Goal: Task Accomplishment & Management: Complete application form

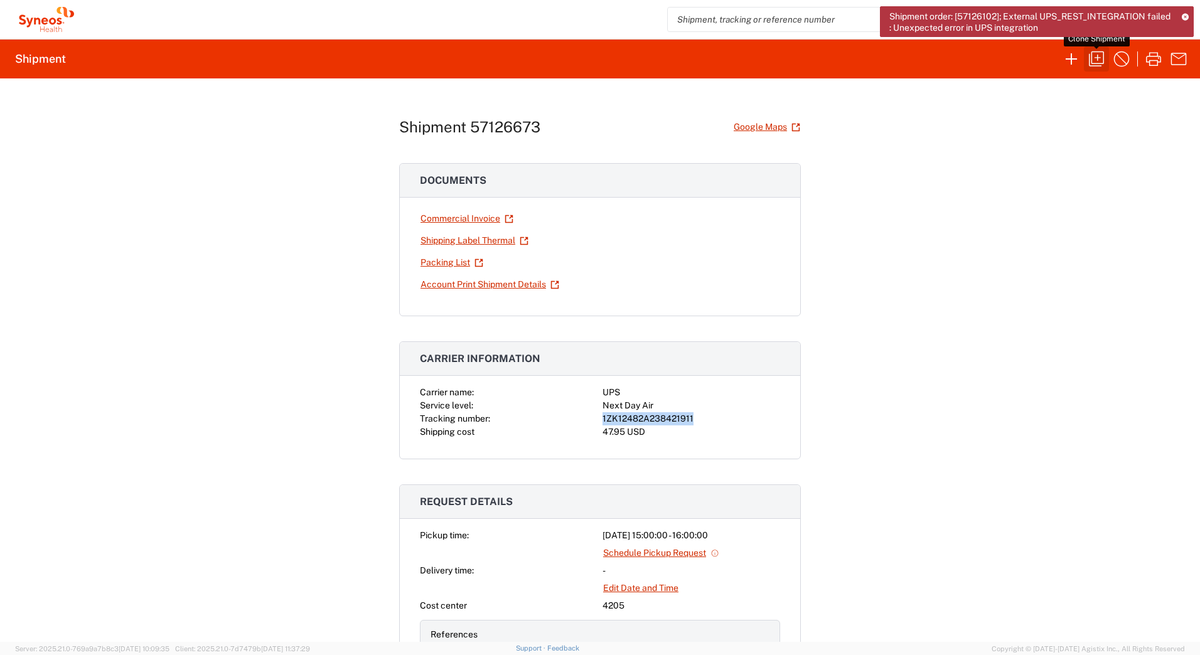
click at [1094, 61] on icon "button" at bounding box center [1097, 59] width 20 height 20
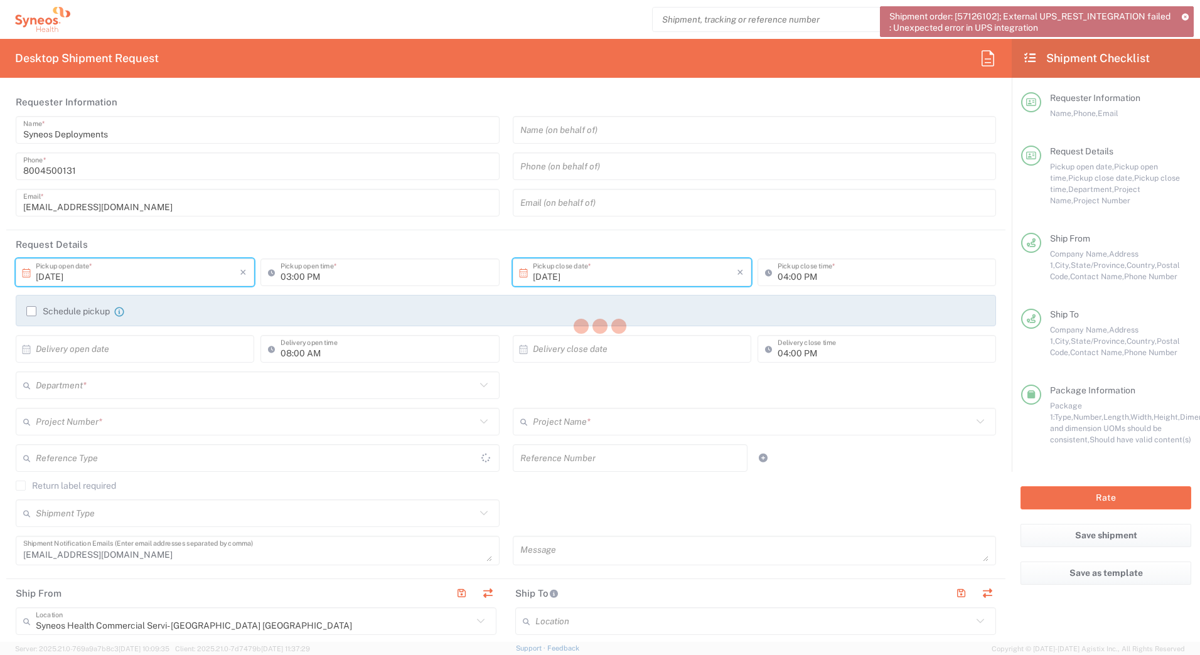
type input "[GEOGRAPHIC_DATA]"
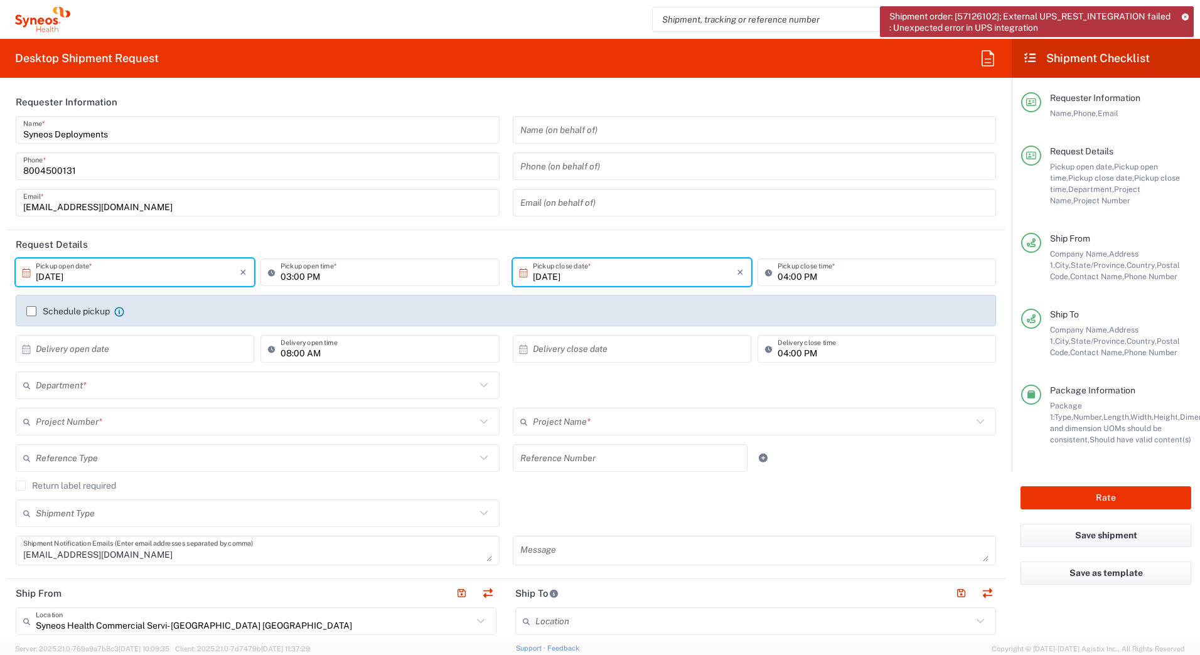
type input "[US_STATE]"
type input "Your Packaging"
type input "7232 GSK Blujepa Sales"
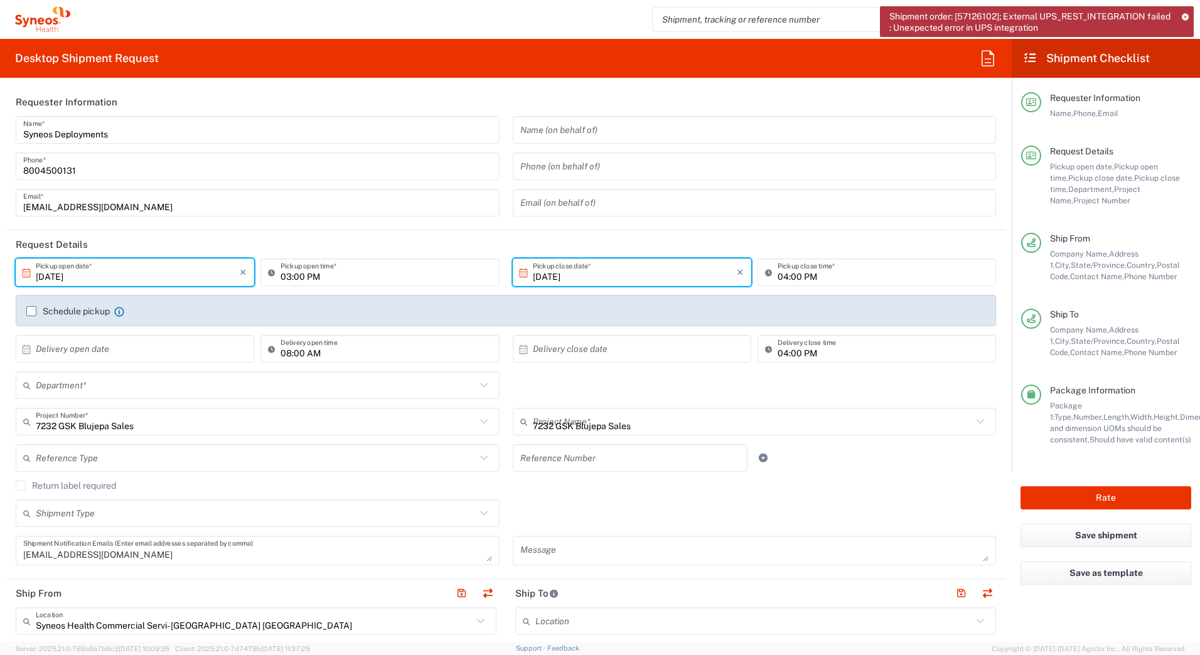
type input "4205"
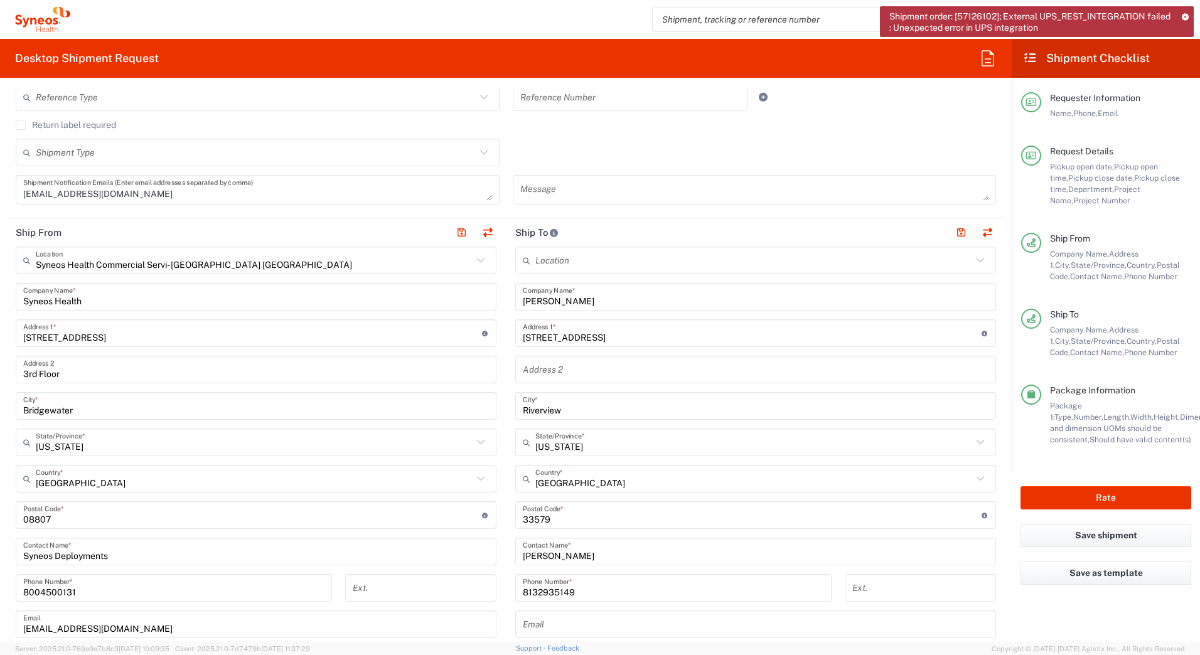
scroll to position [377, 0]
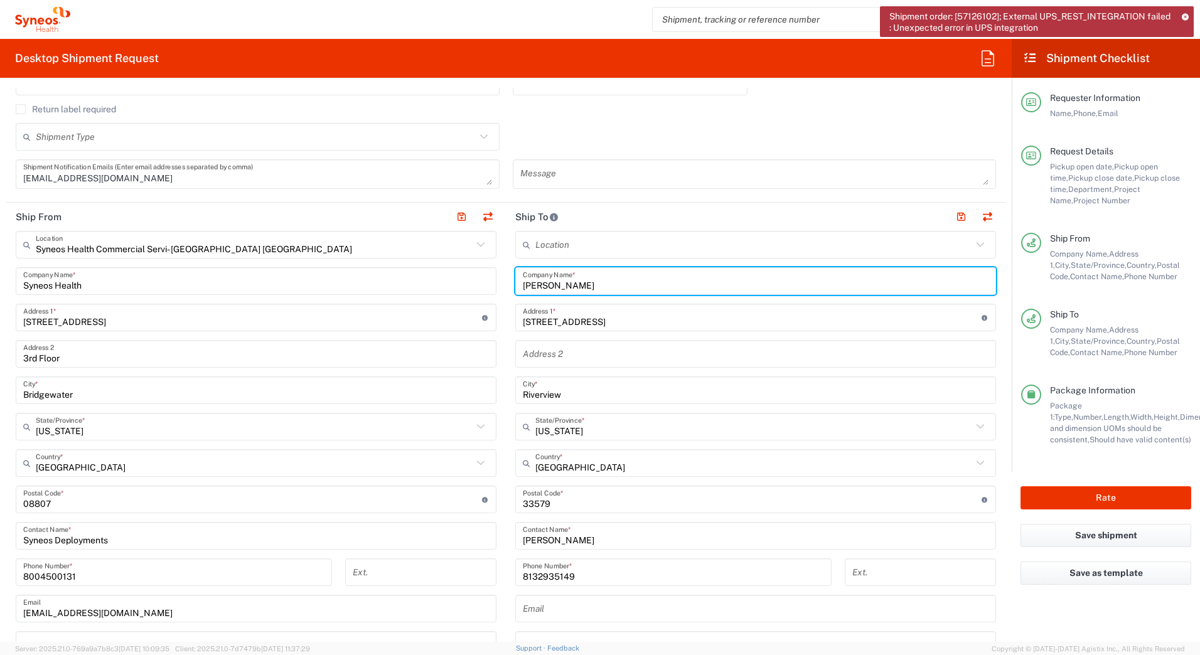
drag, startPoint x: 637, startPoint y: 281, endPoint x: 488, endPoint y: 277, distance: 148.8
click at [490, 277] on div "Ship From Syneos Health Commercial Servi- [GEOGRAPHIC_DATA] [GEOGRAPHIC_DATA] L…" at bounding box center [505, 483] width 999 height 561
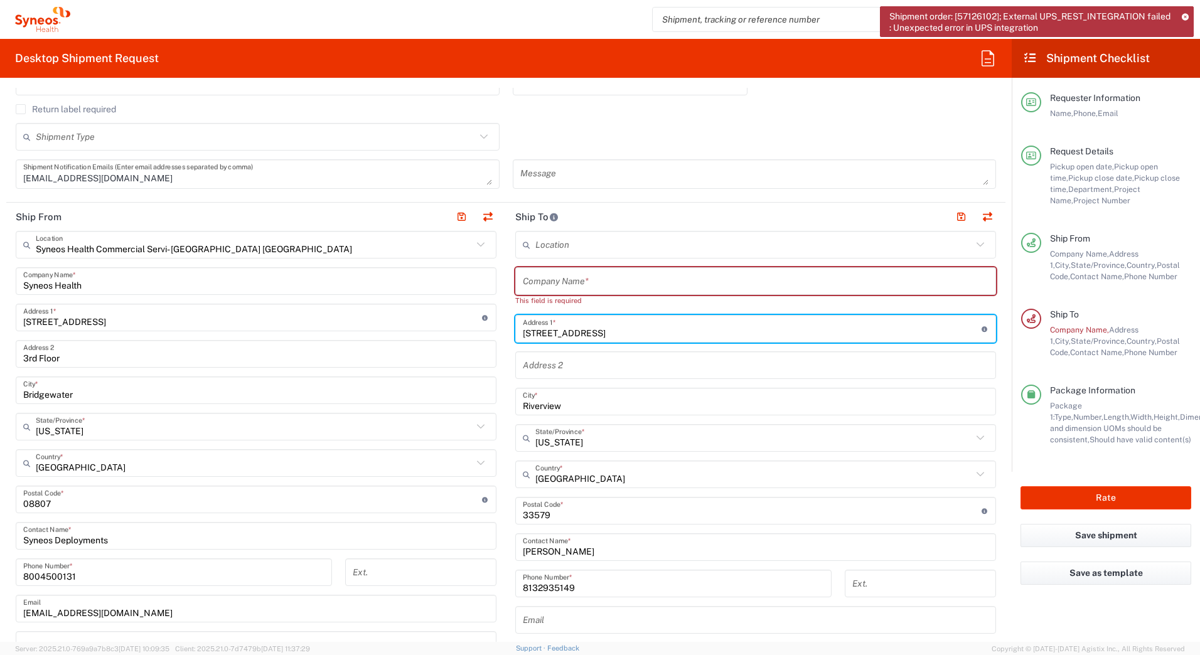
drag, startPoint x: 598, startPoint y: 321, endPoint x: 482, endPoint y: 339, distance: 117.6
click at [487, 326] on div "Ship From Syneos Health Commercial Servi- [GEOGRAPHIC_DATA] [GEOGRAPHIC_DATA] L…" at bounding box center [505, 489] width 999 height 572
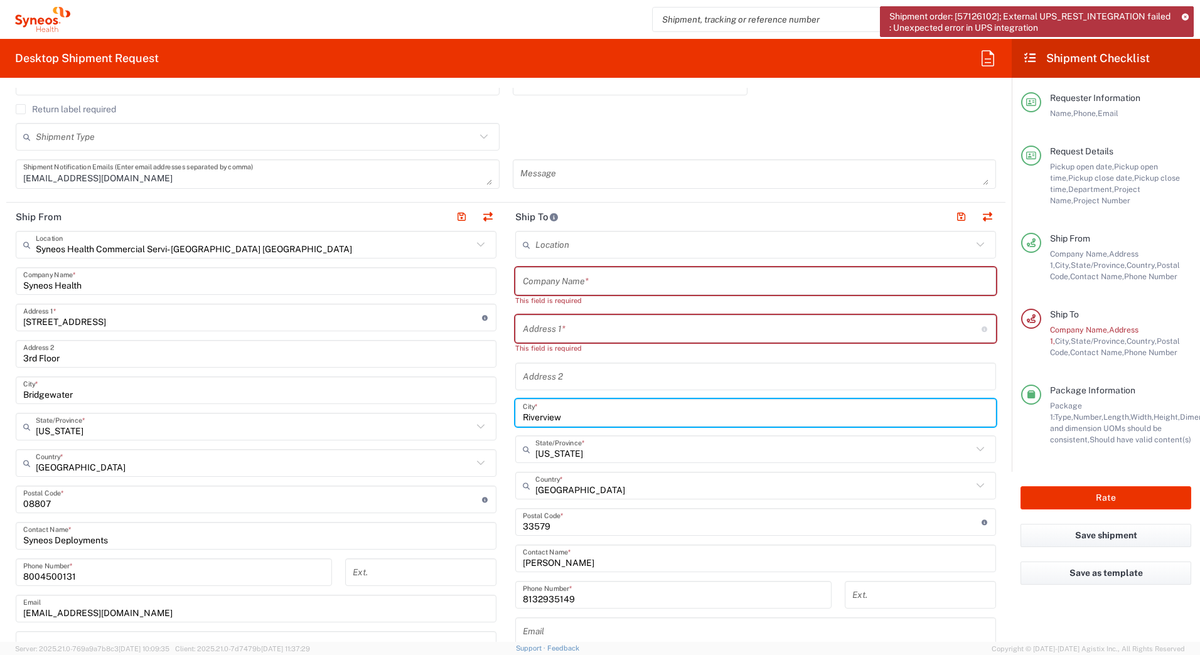
drag, startPoint x: 568, startPoint y: 407, endPoint x: 372, endPoint y: 410, distance: 195.3
click at [379, 410] on div "Ship From Syneos Health Commercial Servi- [GEOGRAPHIC_DATA] [GEOGRAPHIC_DATA] L…" at bounding box center [505, 494] width 999 height 583
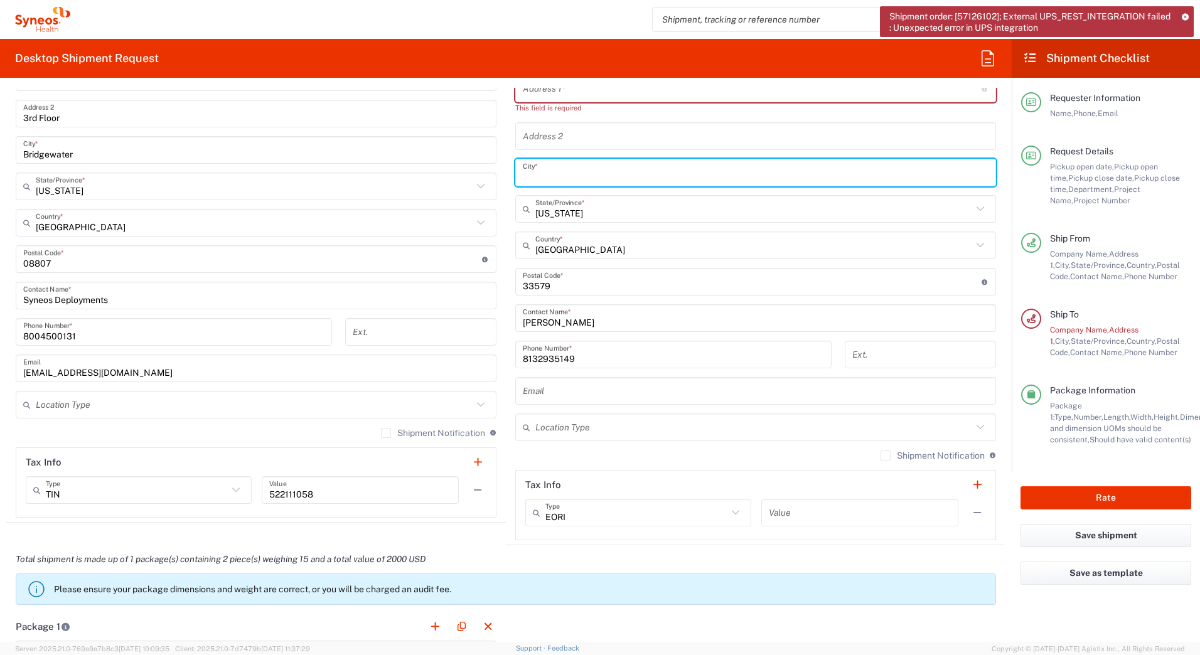
scroll to position [628, 0]
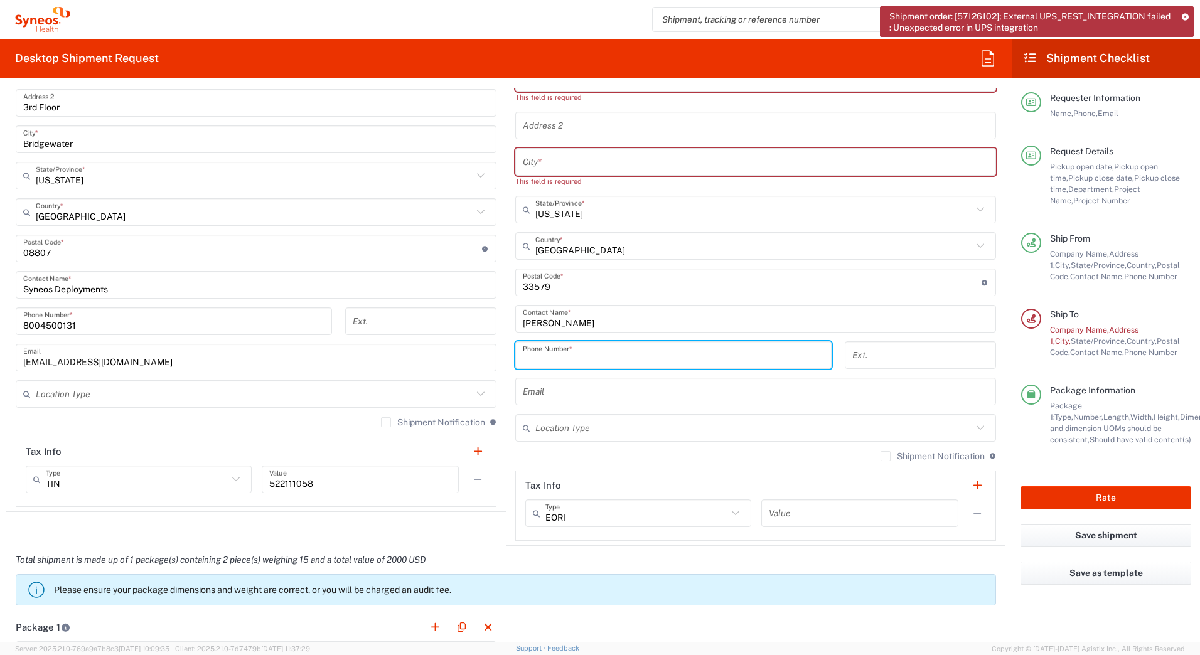
drag, startPoint x: 584, startPoint y: 347, endPoint x: 377, endPoint y: 355, distance: 206.7
click at [393, 347] on div "Ship From Syneos Health Commercial Servi- [GEOGRAPHIC_DATA] [GEOGRAPHIC_DATA] L…" at bounding box center [505, 249] width 999 height 595
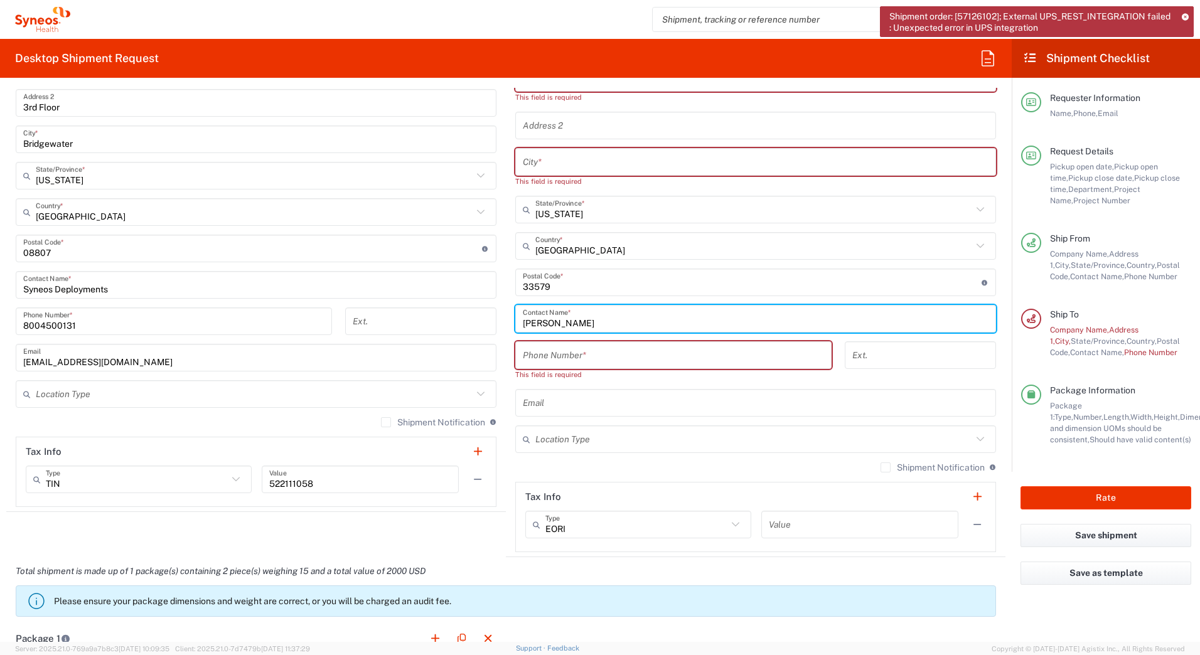
drag, startPoint x: 682, startPoint y: 325, endPoint x: 386, endPoint y: 328, distance: 295.7
click at [387, 330] on div "Ship From Syneos Health Commercial Servi- [GEOGRAPHIC_DATA] [GEOGRAPHIC_DATA] L…" at bounding box center [505, 255] width 999 height 606
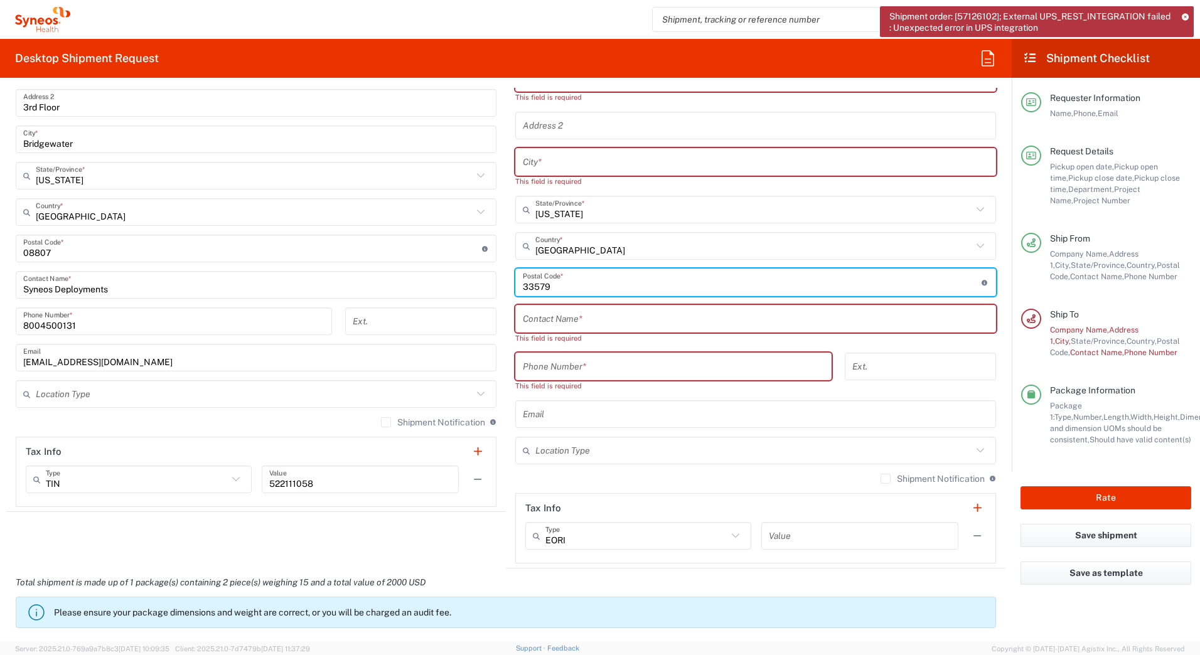
drag, startPoint x: 568, startPoint y: 287, endPoint x: 341, endPoint y: 293, distance: 226.7
click at [369, 291] on div "Ship From Syneos Health Commercial Servi- [GEOGRAPHIC_DATA] [GEOGRAPHIC_DATA] L…" at bounding box center [505, 260] width 999 height 617
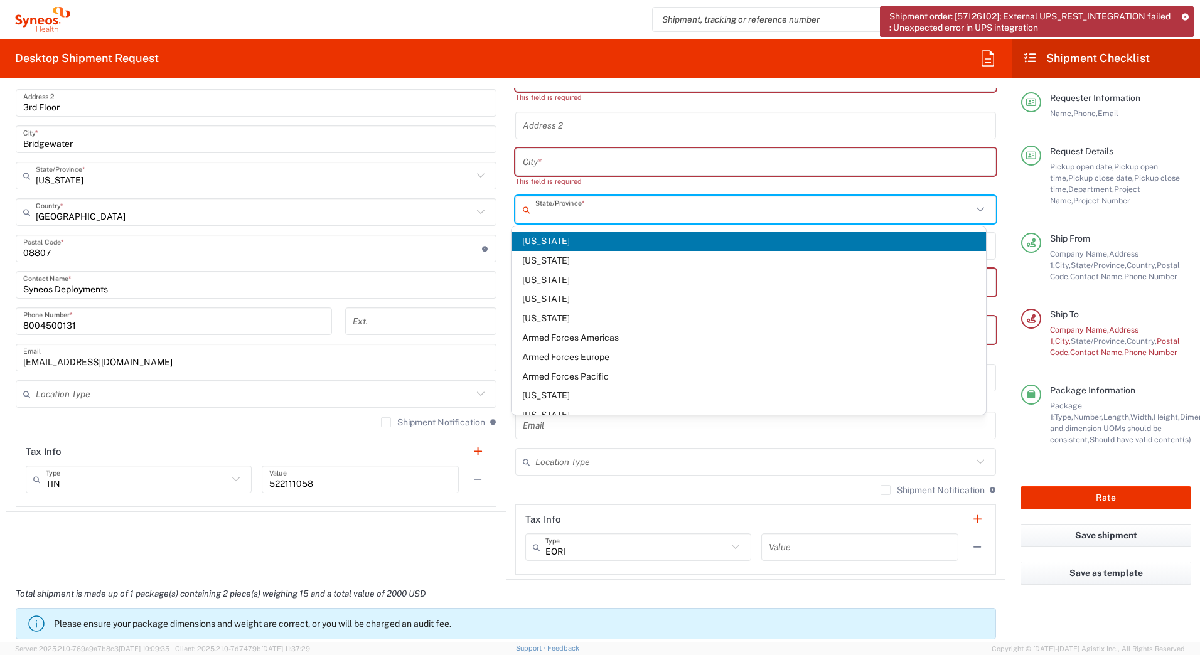
click at [578, 214] on input "text" at bounding box center [754, 210] width 437 height 22
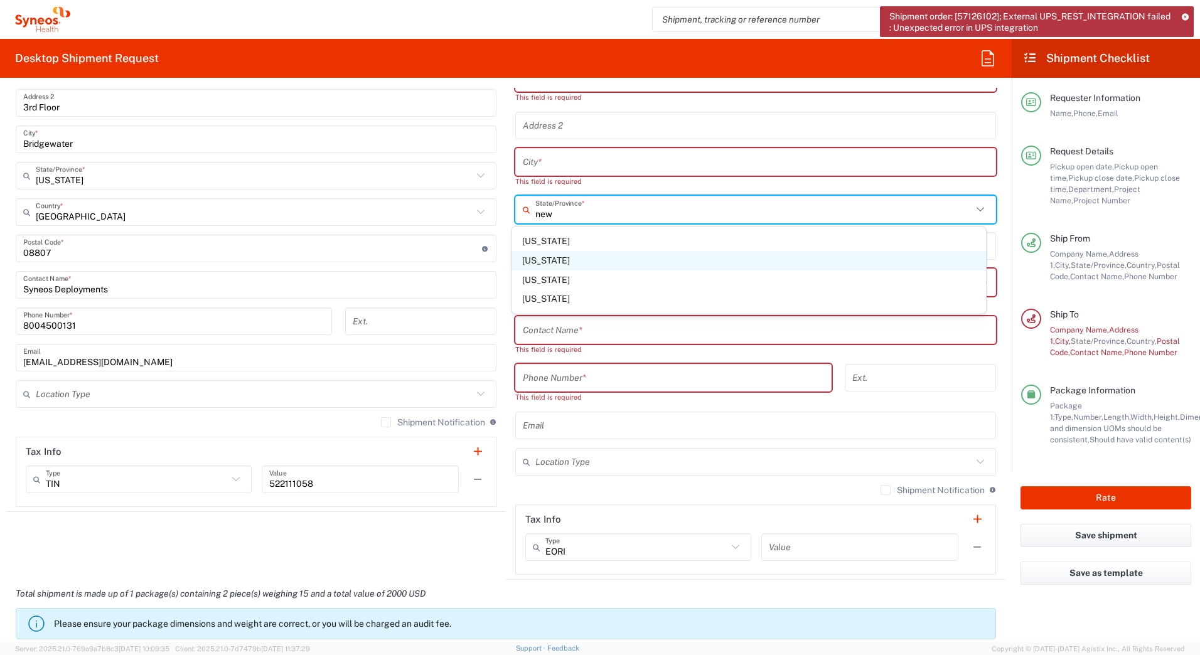
click at [538, 261] on span "[US_STATE]" at bounding box center [749, 260] width 475 height 19
type input "[US_STATE]"
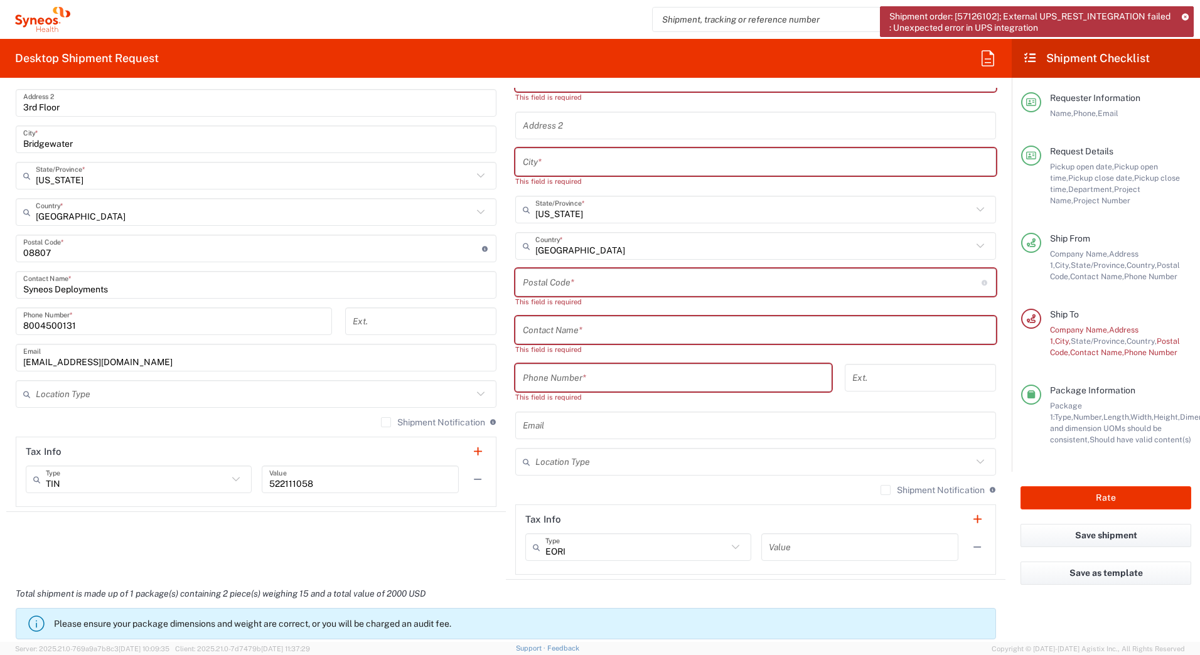
click at [542, 328] on input "text" at bounding box center [756, 331] width 466 height 22
paste input "[PERSON_NAME]"
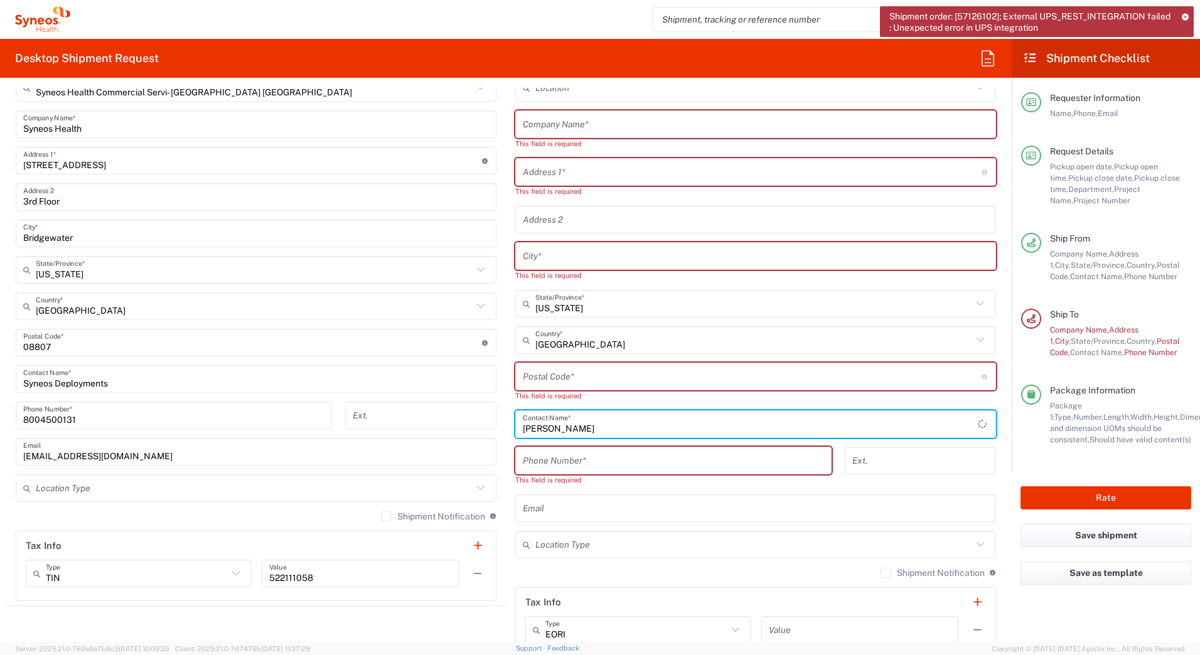
scroll to position [377, 0]
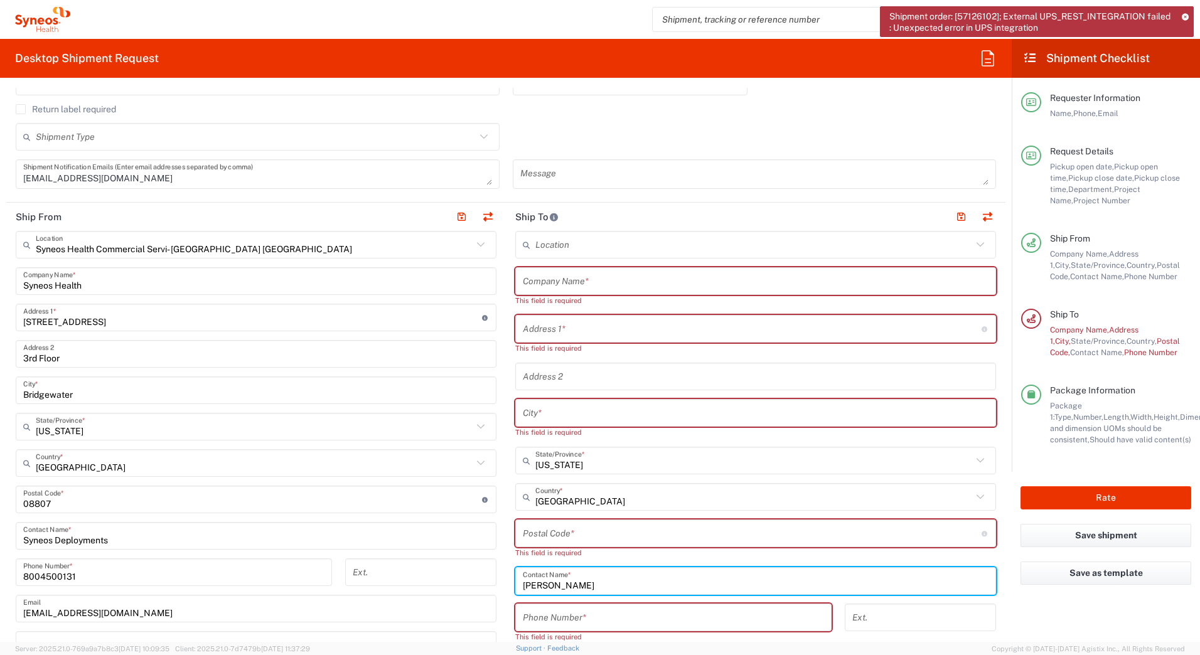
type input "[PERSON_NAME]"
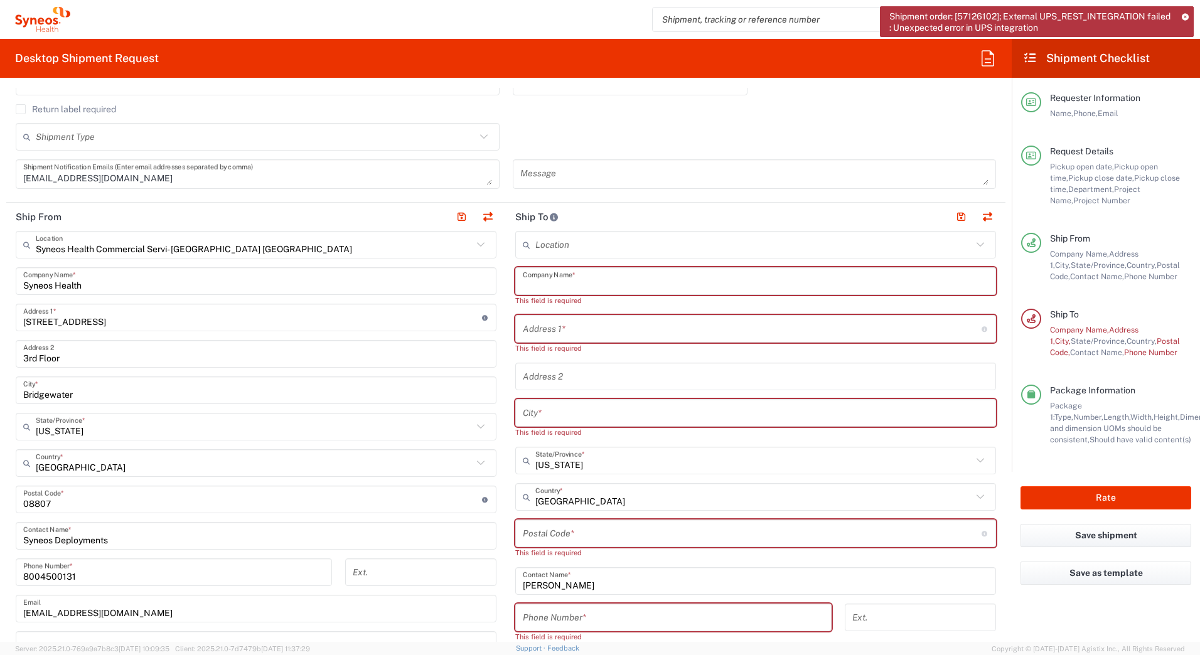
click at [540, 280] on input "text" at bounding box center [756, 282] width 466 height 22
paste input "[PERSON_NAME]"
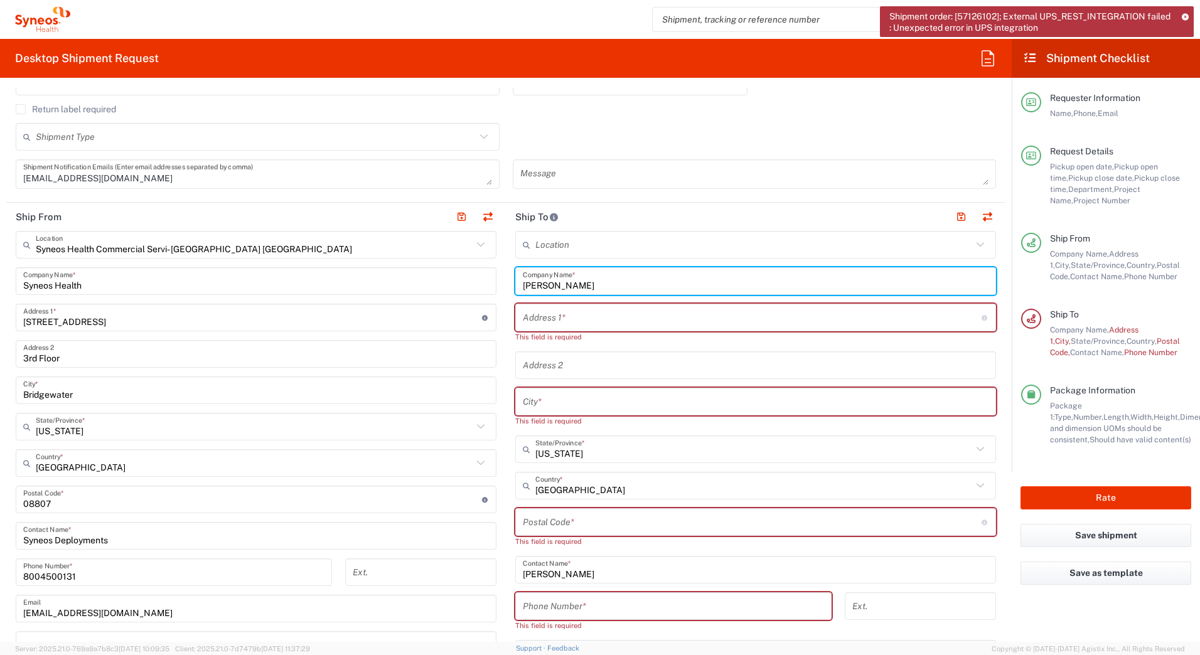
type input "[PERSON_NAME]"
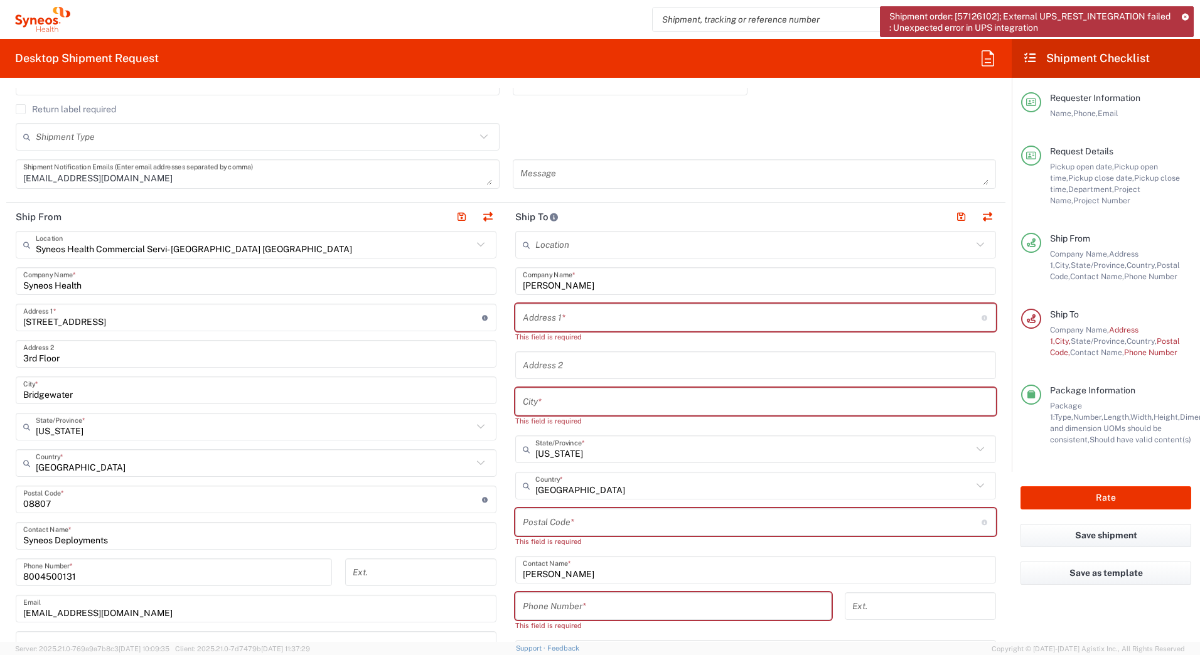
click at [539, 320] on input "text" at bounding box center [752, 318] width 459 height 22
paste input "[STREET_ADDRESS][PERSON_NAME]"
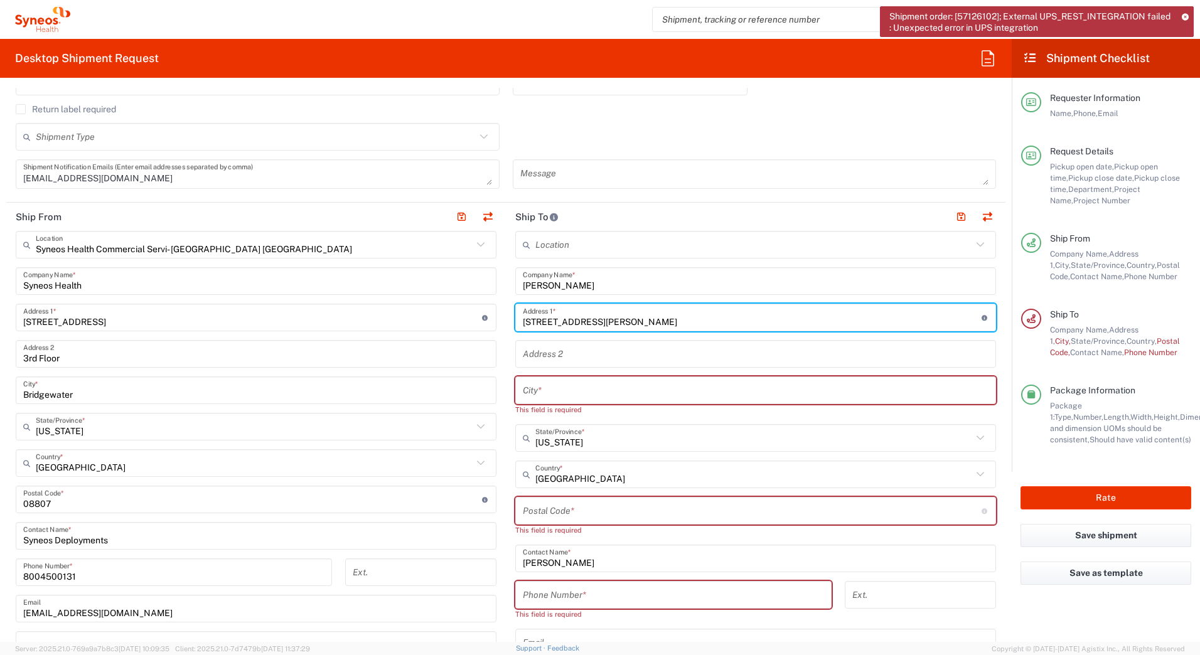
type input "[STREET_ADDRESS][PERSON_NAME]"
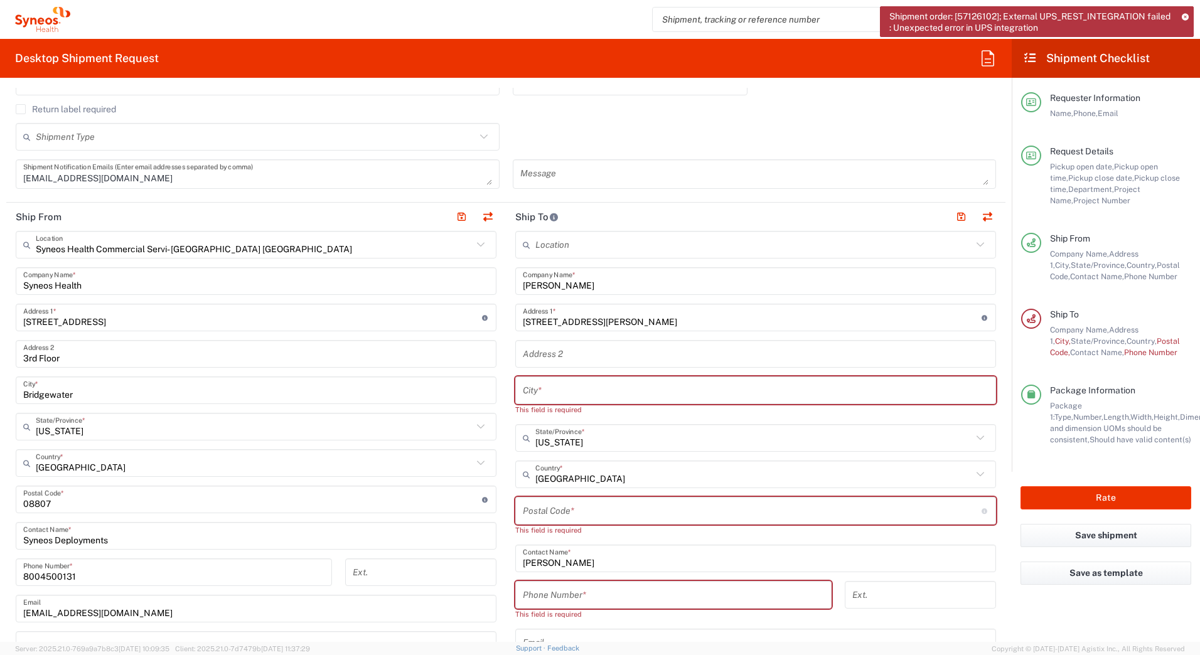
click at [546, 387] on input "text" at bounding box center [756, 391] width 466 height 22
paste input "Bloomfield"
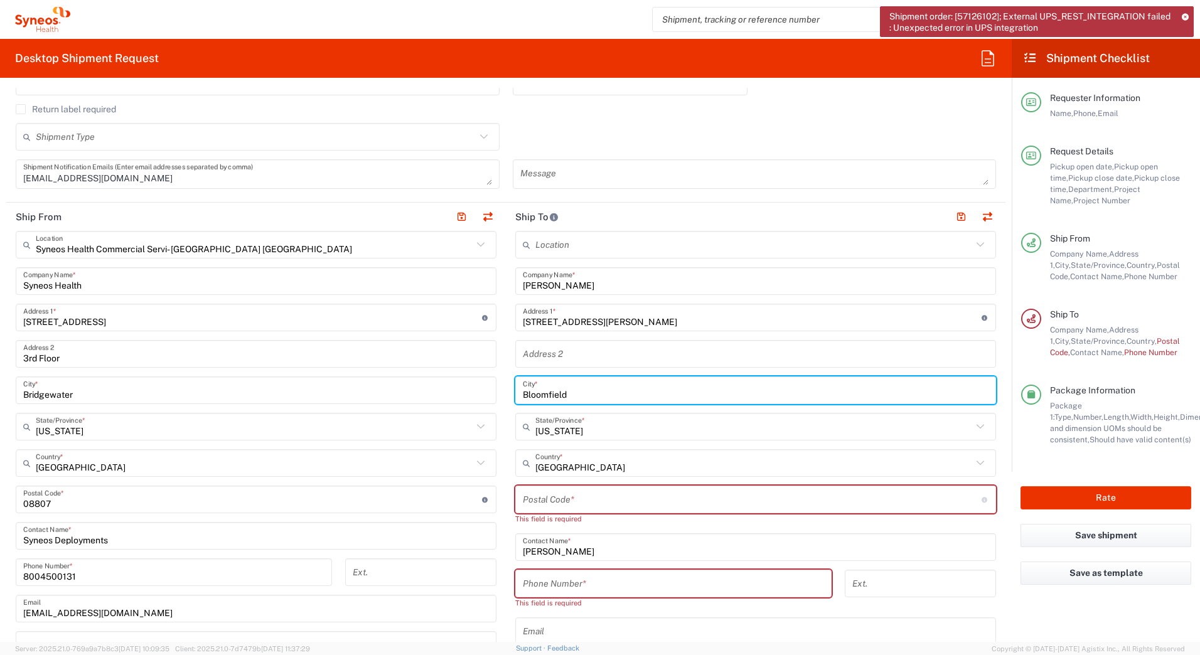
type input "Bloomfield"
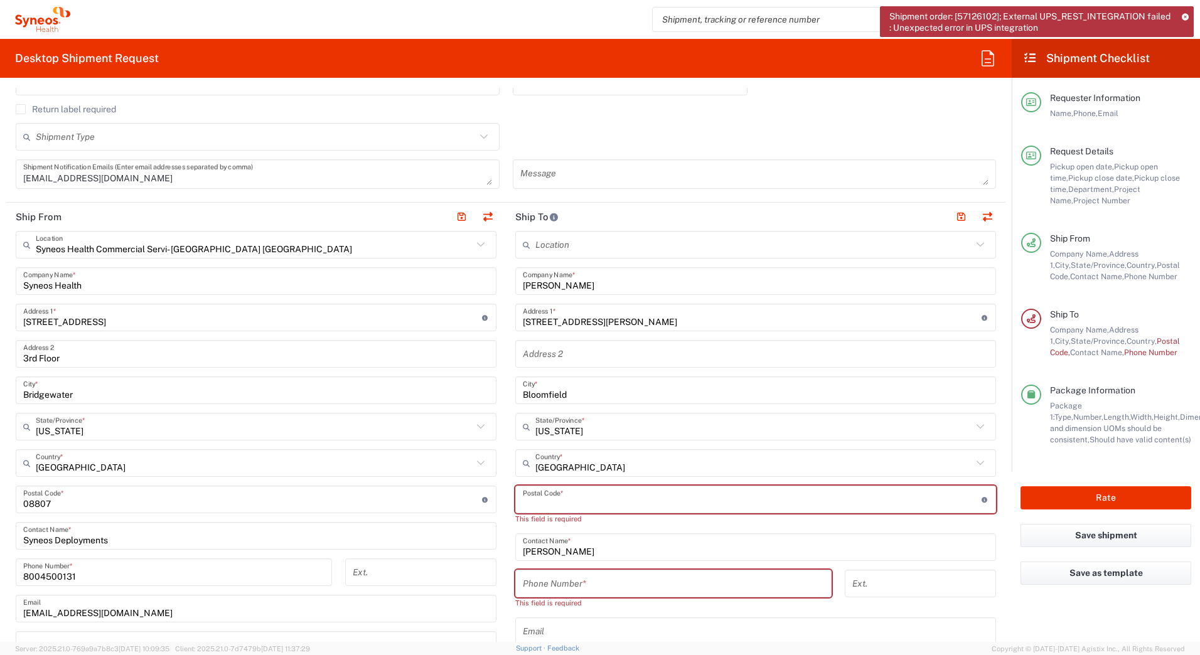
click at [535, 495] on input "undefined" at bounding box center [752, 500] width 459 height 22
paste input "07003"
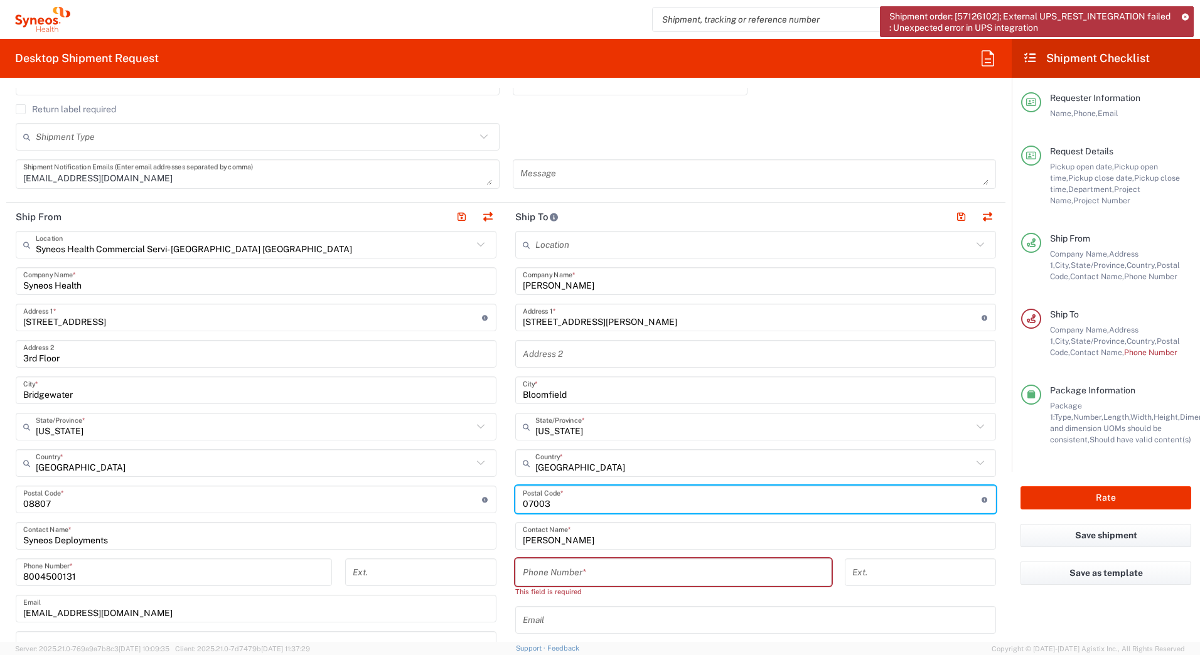
type input "07003"
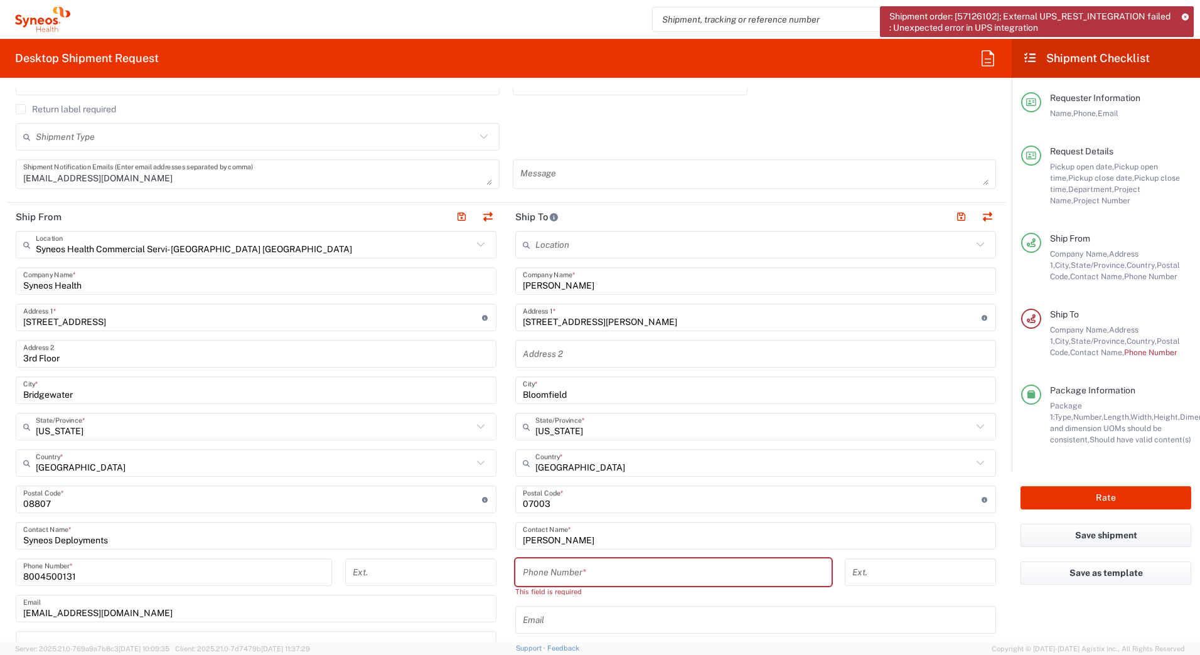
click at [570, 568] on input "tel" at bounding box center [673, 573] width 301 height 22
paste input "2019261086"
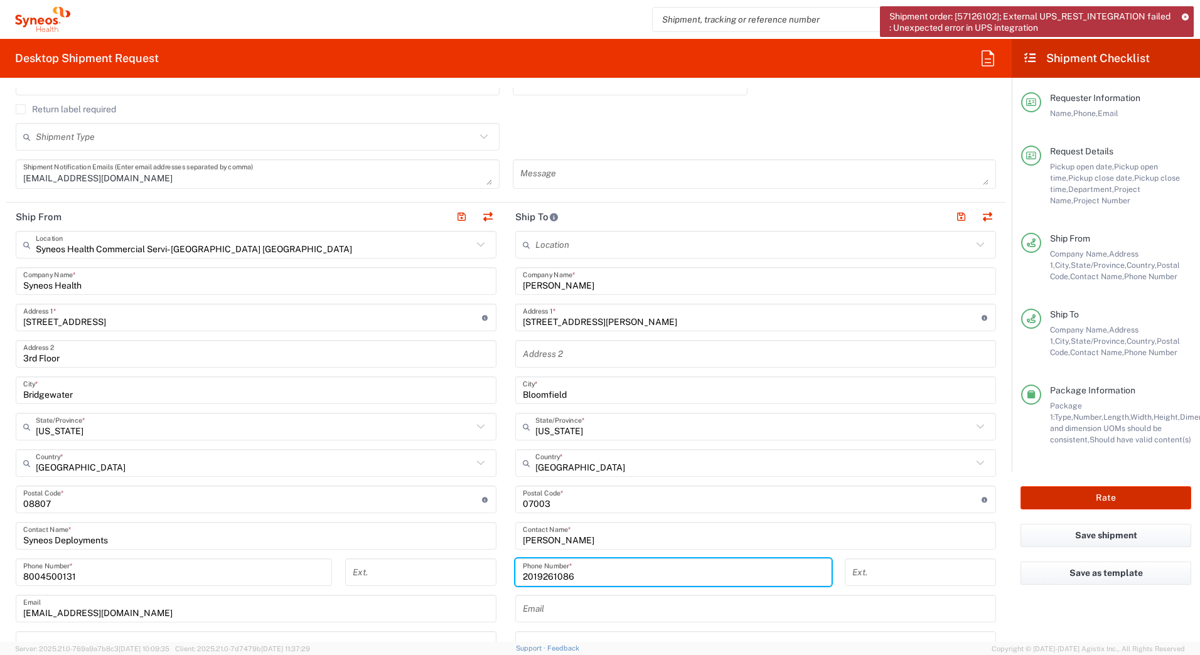
type input "2019261086"
click at [1073, 495] on button "Rate" at bounding box center [1106, 498] width 171 height 23
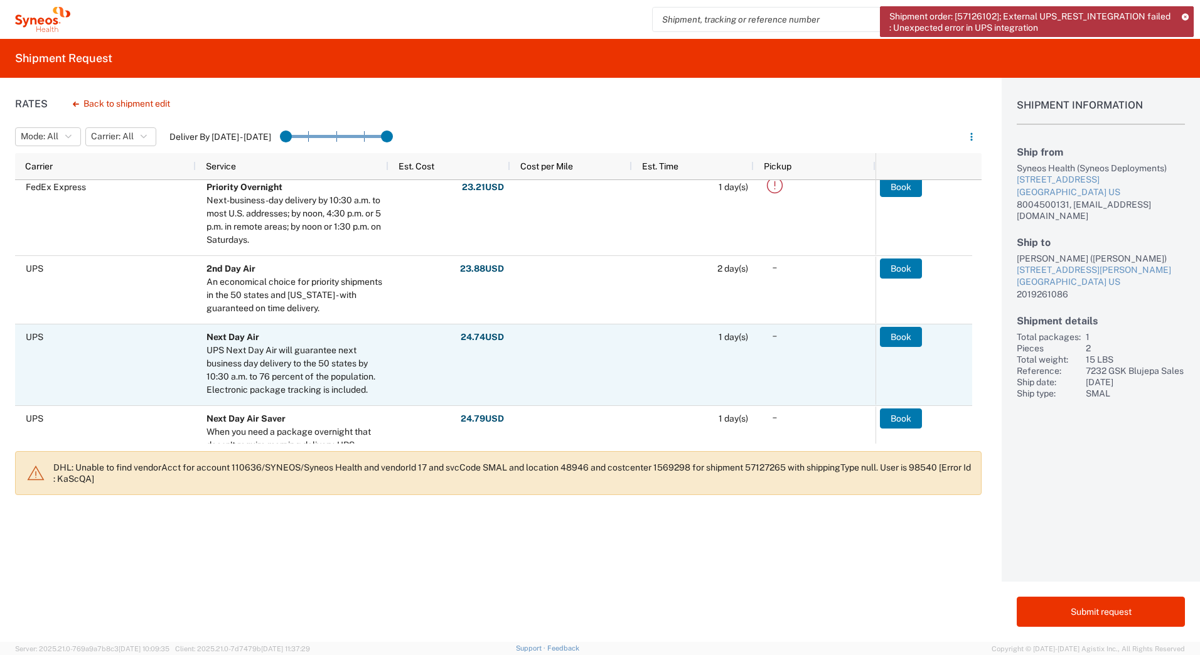
scroll to position [314, 0]
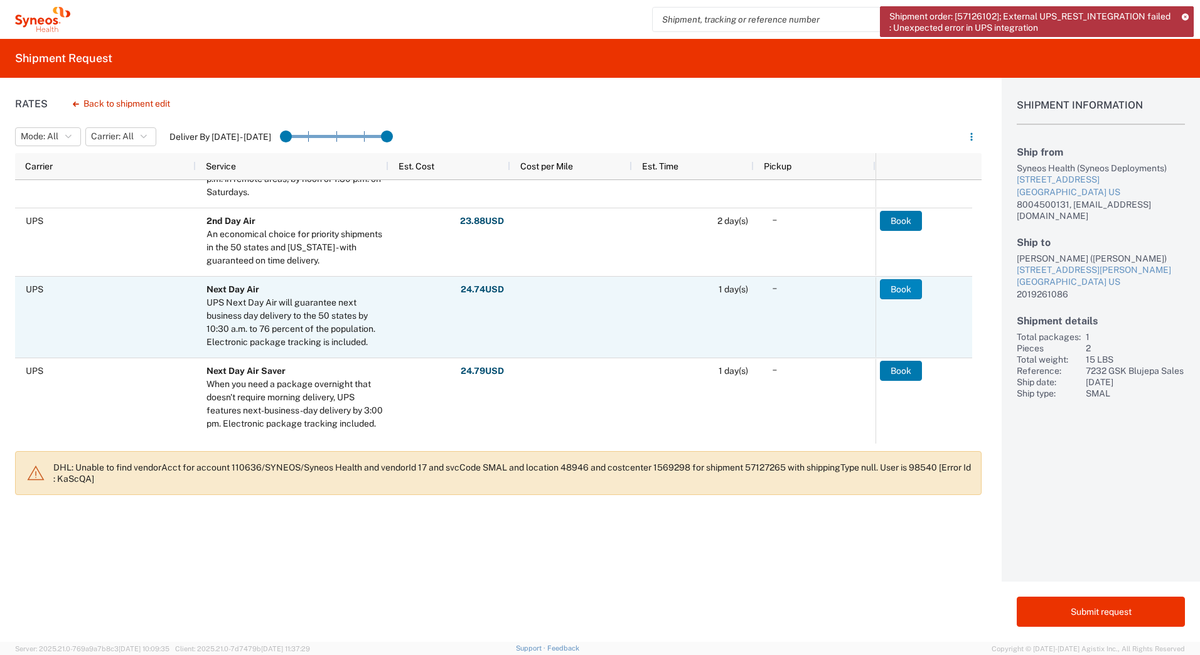
click at [890, 287] on button "Book" at bounding box center [901, 289] width 42 height 20
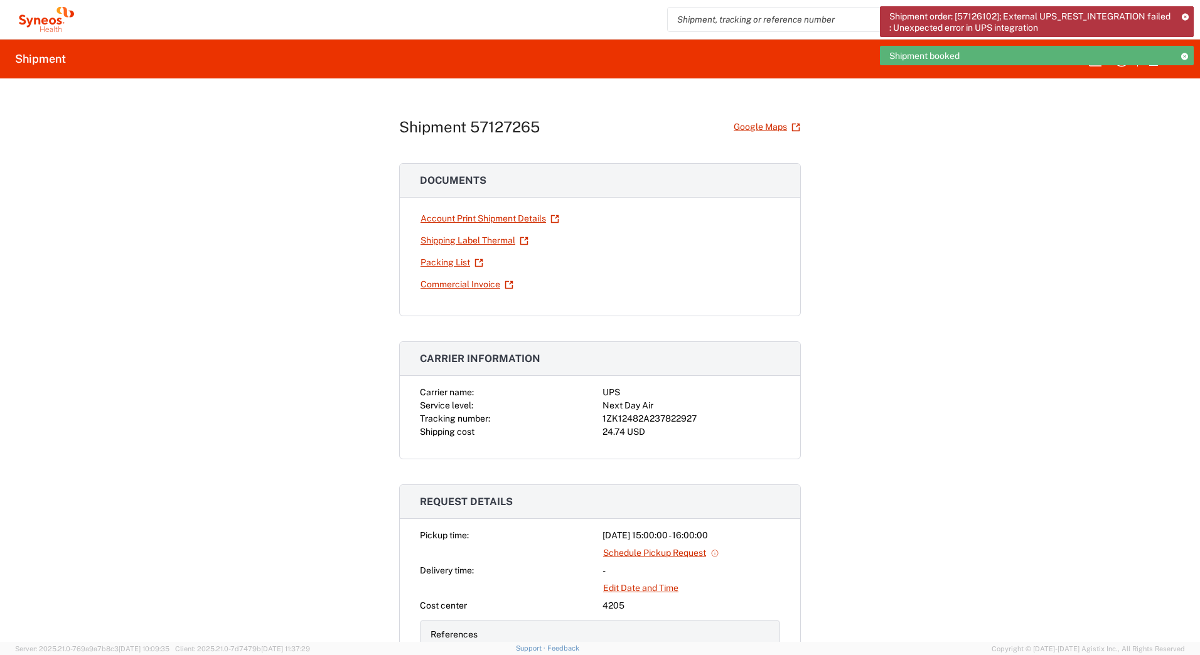
click at [641, 420] on div "1ZK12482A237822927" at bounding box center [692, 418] width 178 height 13
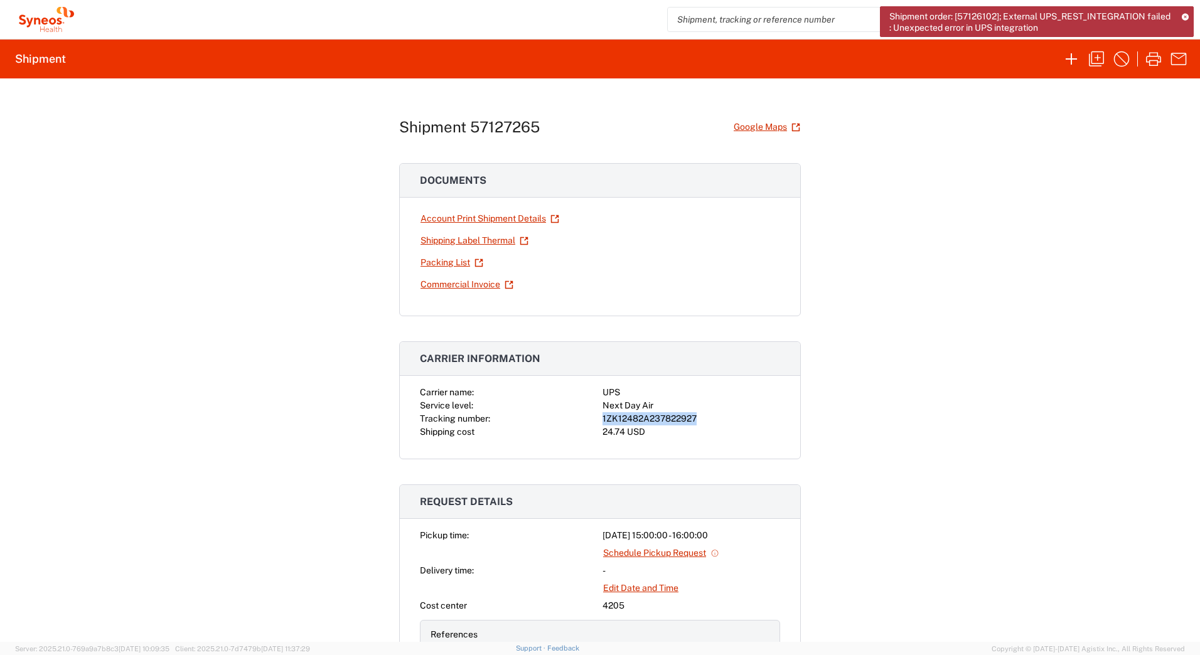
copy div "1ZK12482A237822927"
click at [433, 242] on link "Shipping Label Thermal" at bounding box center [474, 241] width 109 height 22
